Goal: Find specific page/section: Find specific page/section

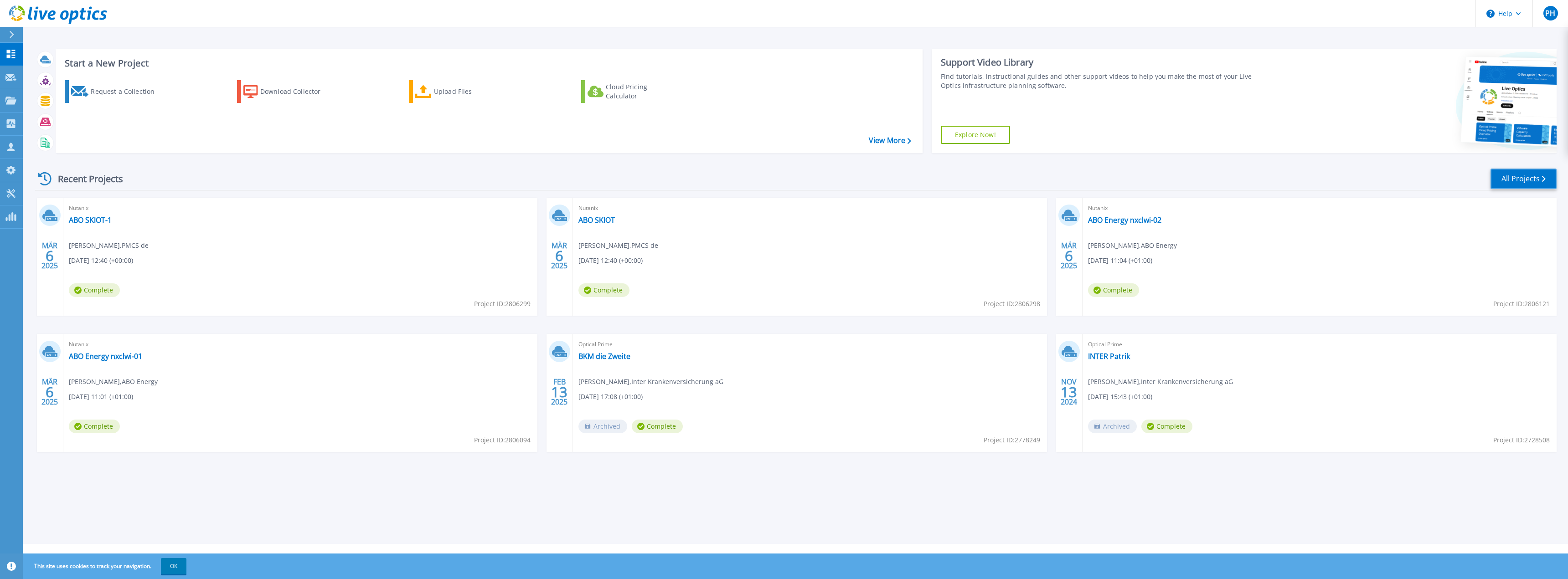
click at [1515, 181] on link "All Projects" at bounding box center [1524, 179] width 66 height 21
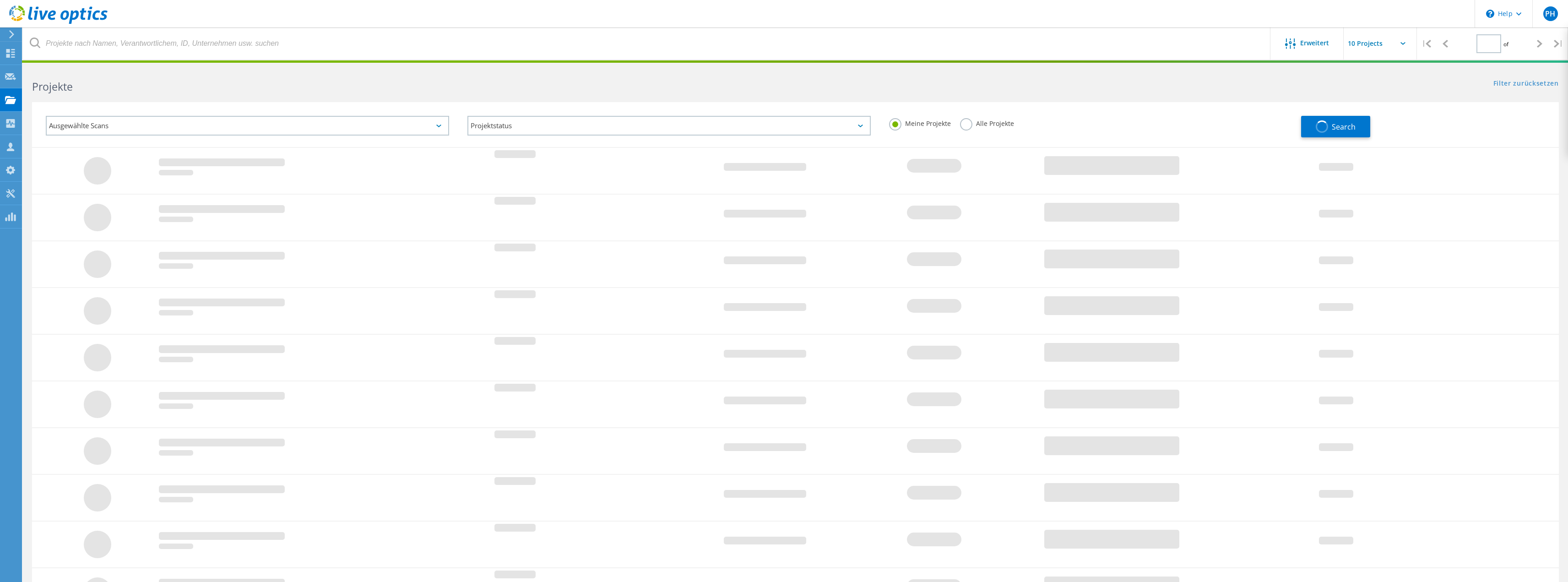
type input "1"
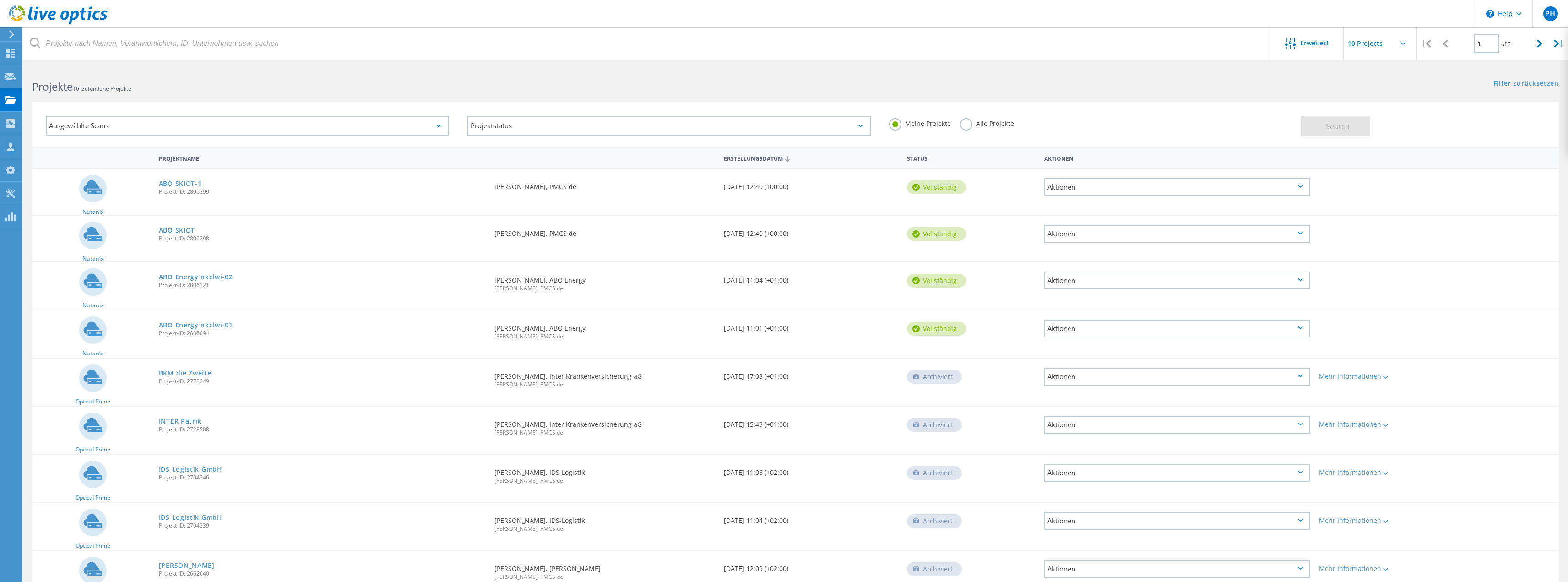
click at [985, 123] on label "Alle Projekte" at bounding box center [987, 122] width 54 height 9
click at [0, 0] on input "Alle Projekte" at bounding box center [0, 0] width 0 height 0
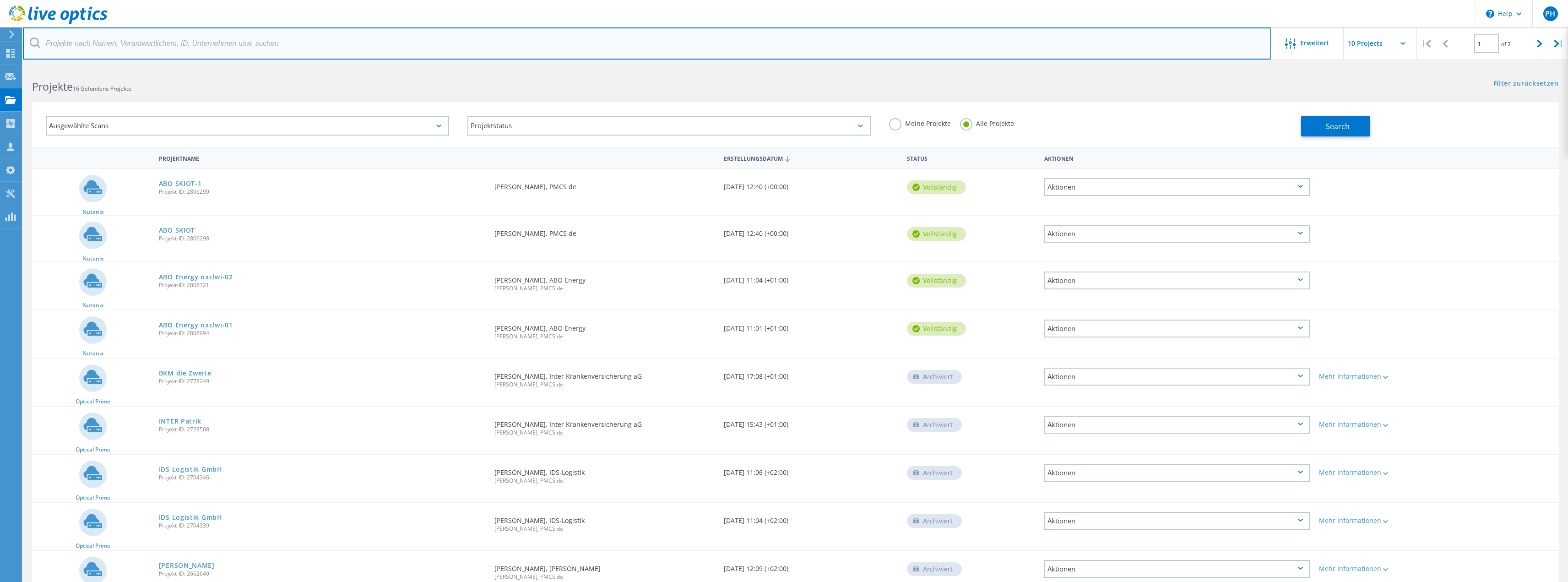
click at [110, 57] on input "text" at bounding box center [646, 43] width 1248 height 32
type input "[PERSON_NAME]"
